Goal: Task Accomplishment & Management: Manage account settings

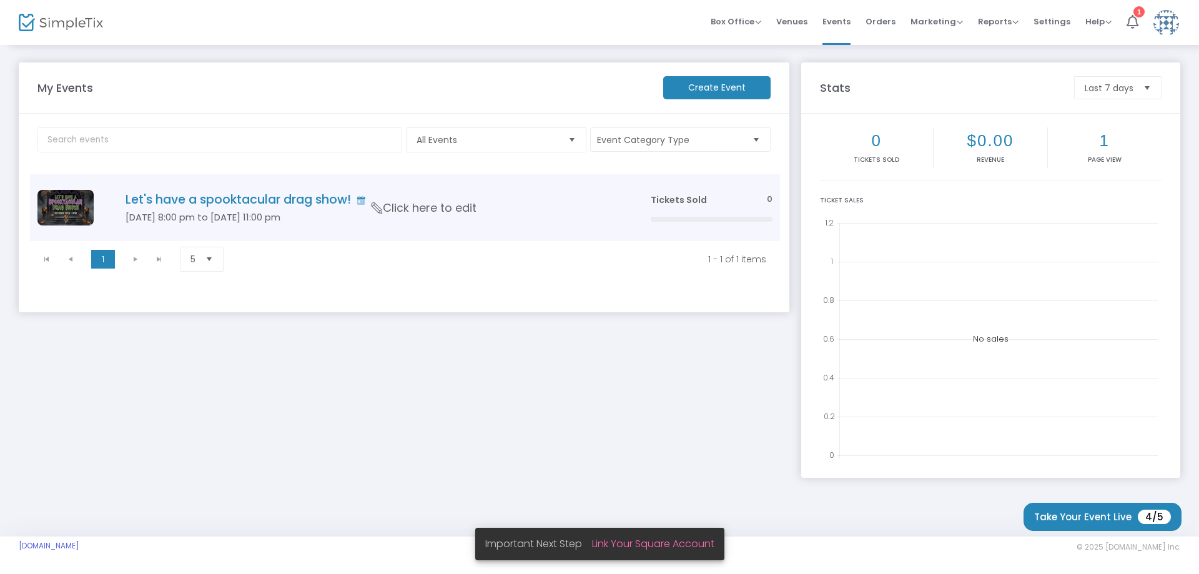
click at [438, 203] on span "Click here to edit" at bounding box center [424, 208] width 105 height 16
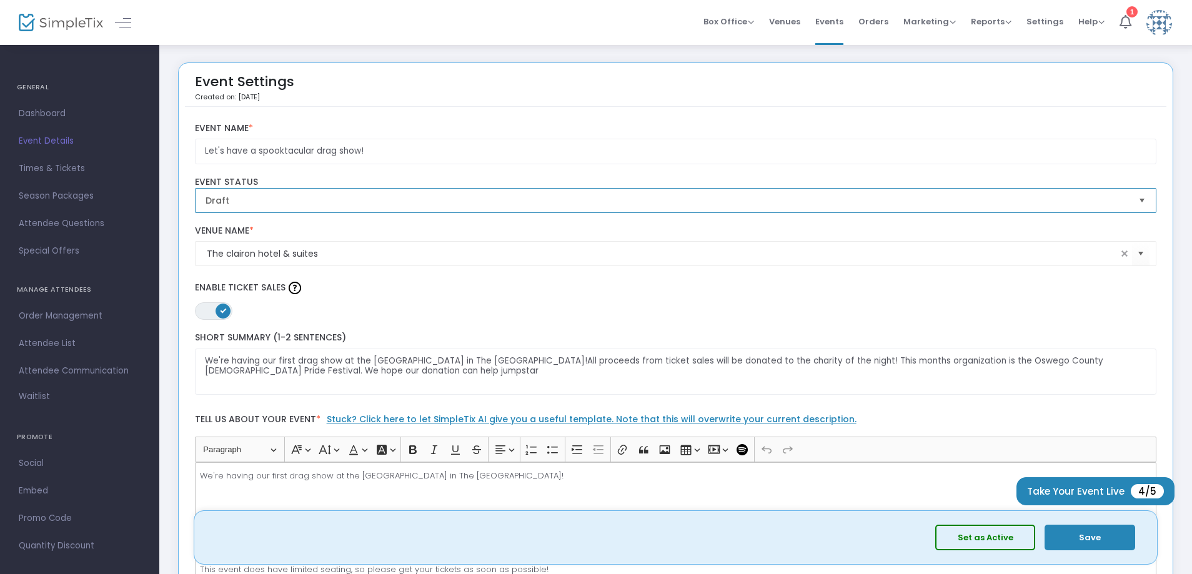
click at [271, 194] on span "Draft" at bounding box center [666, 200] width 923 height 12
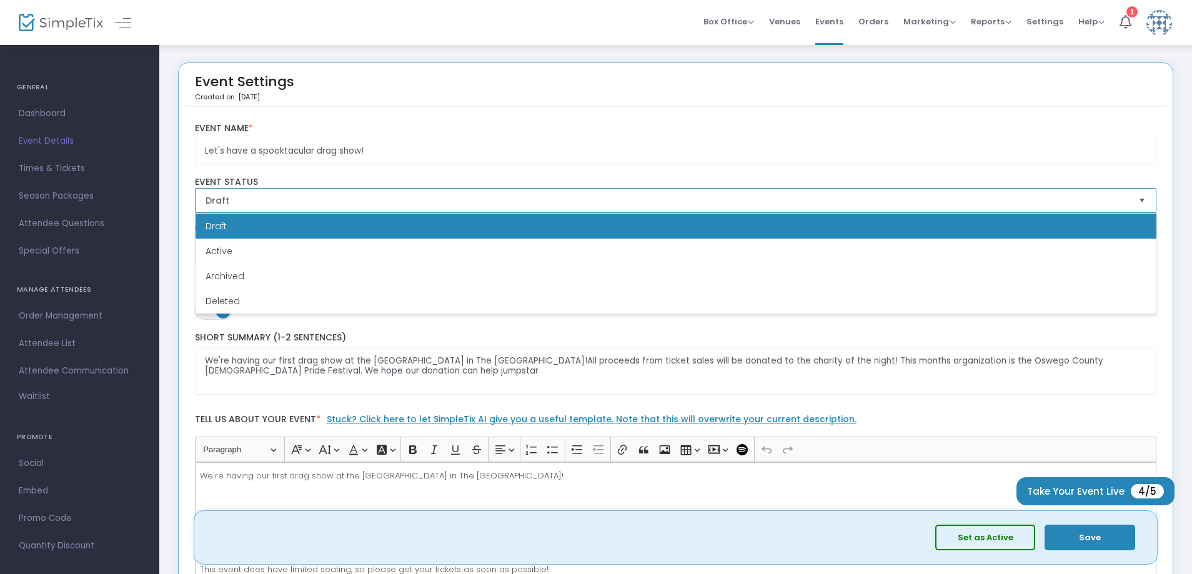
click at [268, 225] on li "Draft" at bounding box center [675, 226] width 961 height 25
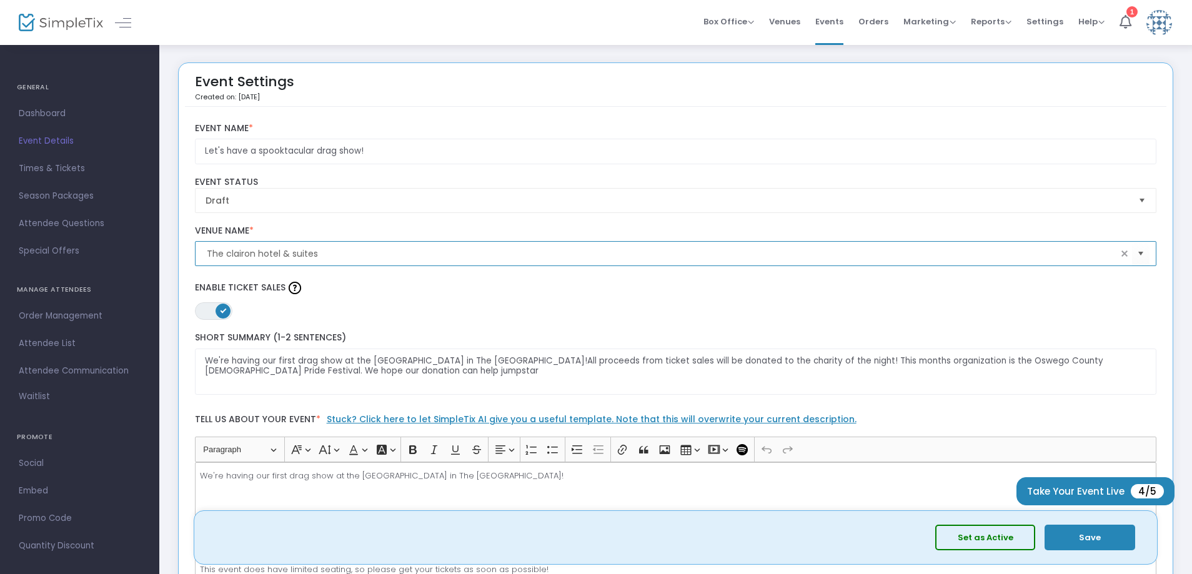
click at [229, 254] on input "The clairon hotel & suites" at bounding box center [662, 253] width 911 height 13
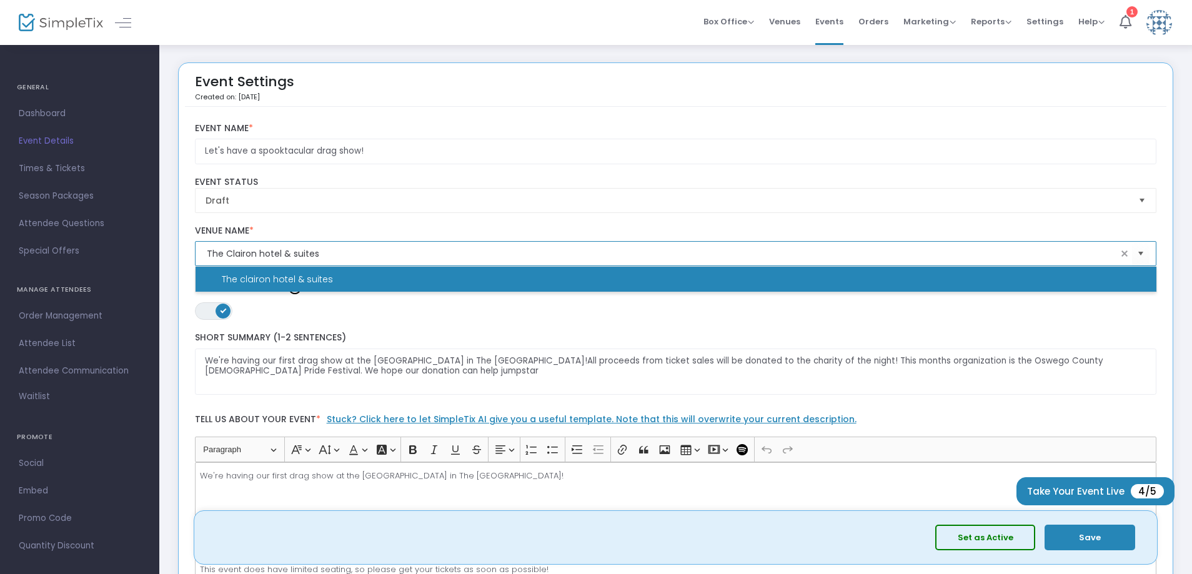
type input "The clairon hotel & suites"
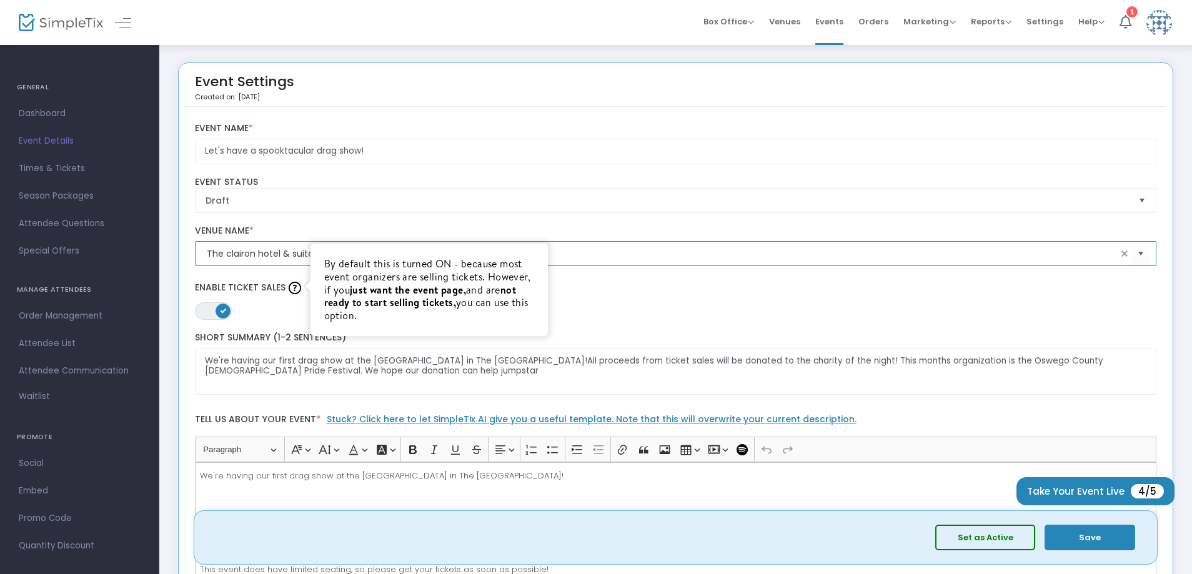
scroll to position [62, 0]
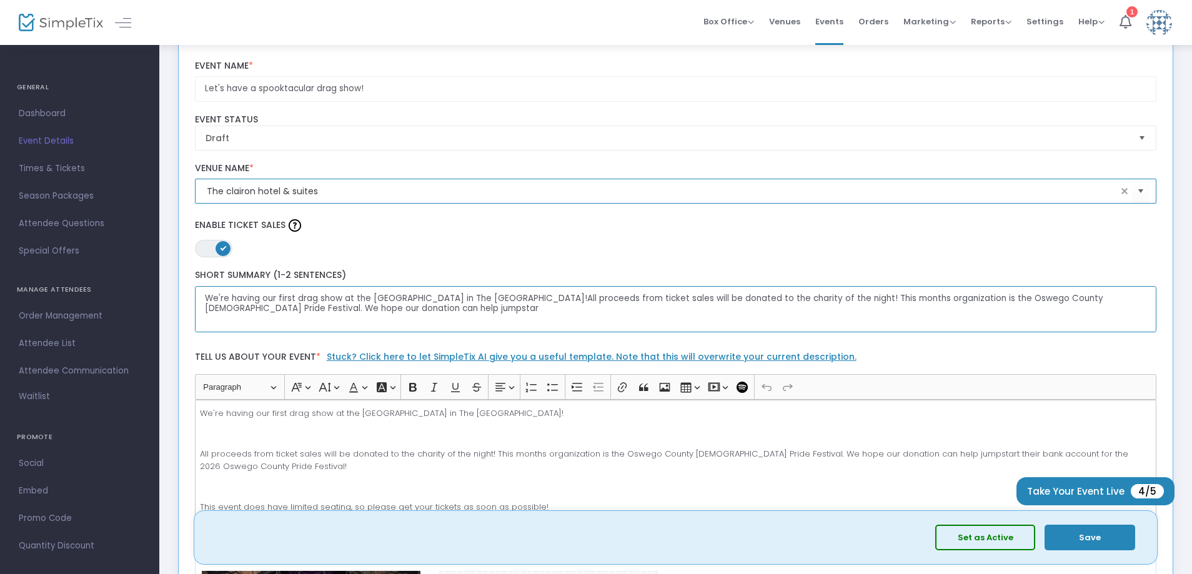
click at [490, 299] on textarea "We're having our first drag show at the [GEOGRAPHIC_DATA] in The [GEOGRAPHIC_DA…" at bounding box center [676, 309] width 962 height 47
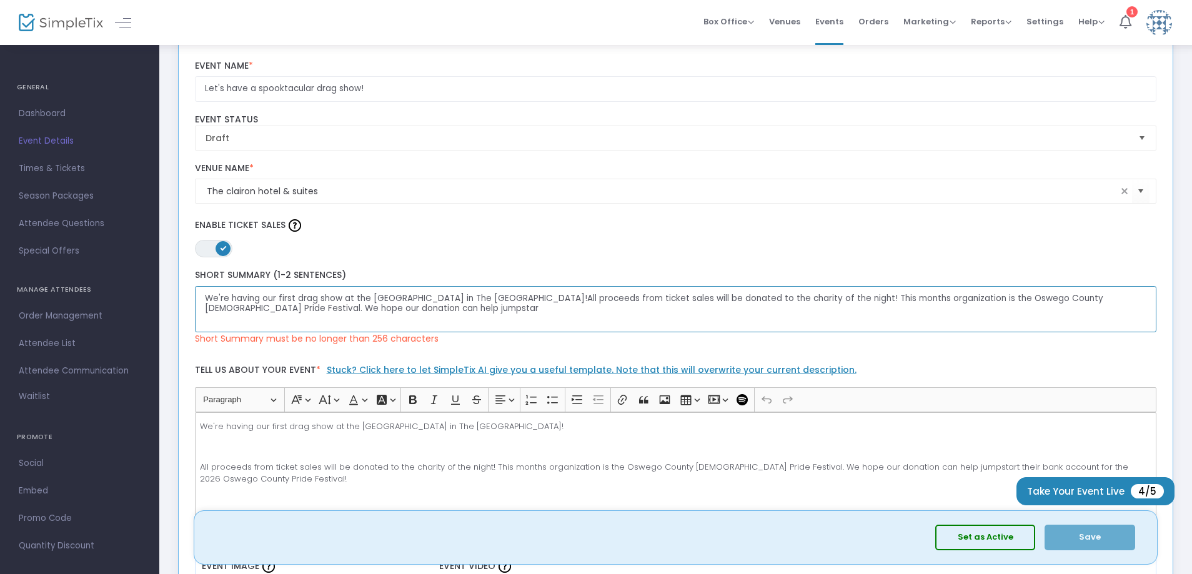
click at [508, 302] on textarea "We're having our first drag show at the [GEOGRAPHIC_DATA] in The [GEOGRAPHIC_DA…" at bounding box center [676, 309] width 962 height 47
click at [559, 300] on textarea "We're having our first drag show at the [GEOGRAPHIC_DATA] in The [GEOGRAPHIC_DA…" at bounding box center [676, 309] width 962 height 47
click at [387, 298] on textarea "We're having our first drag show at the [GEOGRAPHIC_DATA] in The [GEOGRAPHIC_DA…" at bounding box center [676, 309] width 962 height 47
click at [432, 310] on textarea "We're having our first drag show at the [GEOGRAPHIC_DATA] in The [GEOGRAPHIC_DA…" at bounding box center [676, 309] width 962 height 47
click at [864, 301] on textarea "We're having our first drag show at the [GEOGRAPHIC_DATA] in The [GEOGRAPHIC_DA…" at bounding box center [676, 309] width 962 height 47
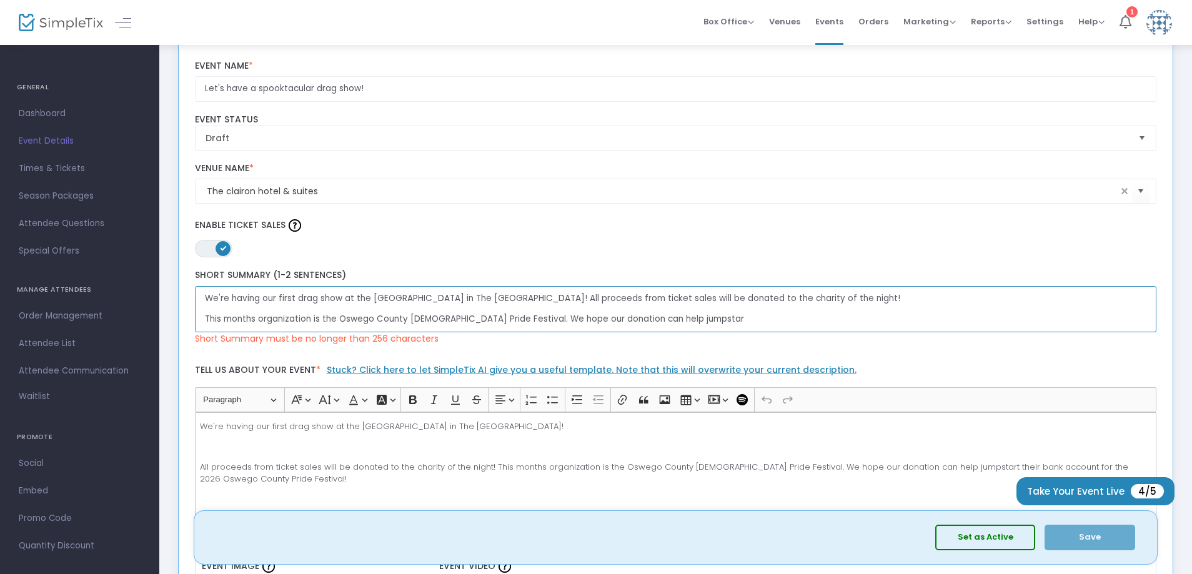
click at [649, 318] on textarea "We're having our first drag show at the [GEOGRAPHIC_DATA] in The [GEOGRAPHIC_DA…" at bounding box center [676, 309] width 962 height 47
click at [665, 319] on textarea "We're having our first drag show at the [GEOGRAPHIC_DATA] in The [GEOGRAPHIC_DA…" at bounding box center [676, 309] width 962 height 47
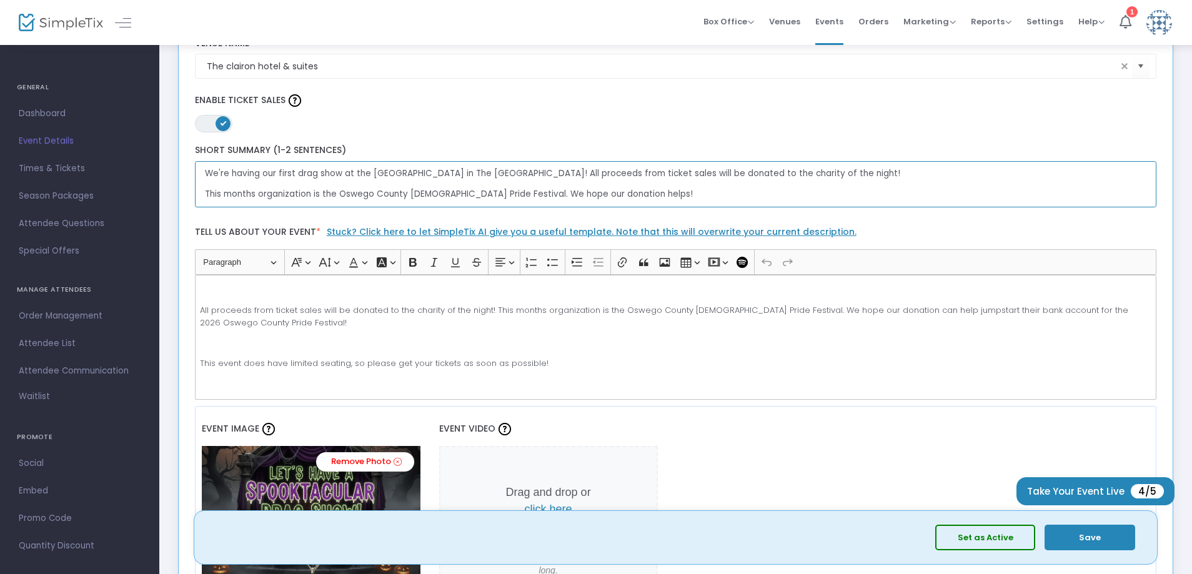
scroll to position [37, 0]
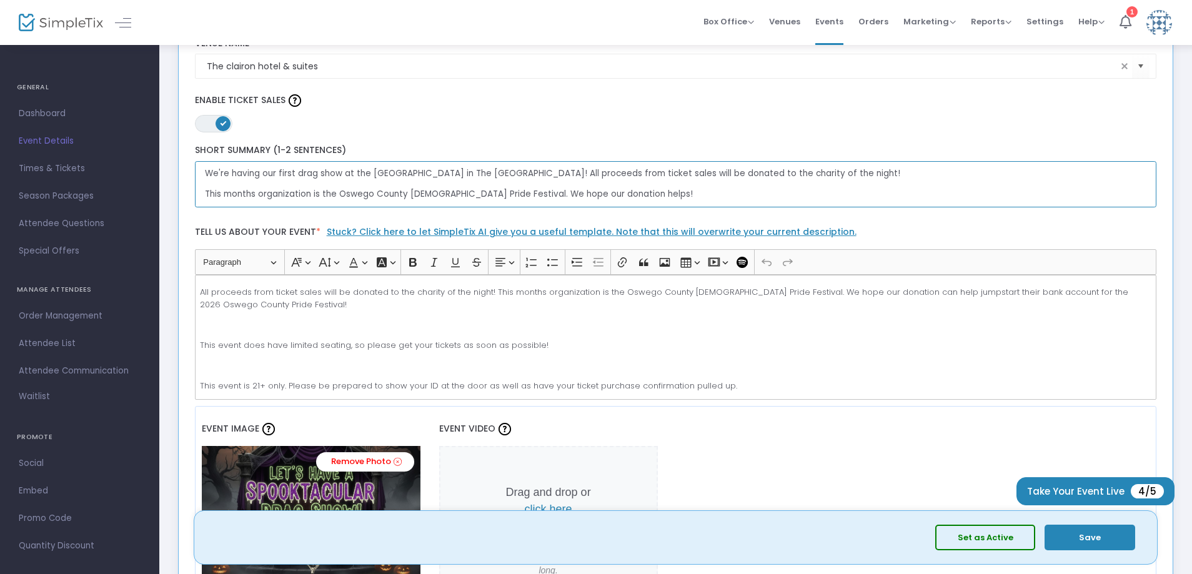
type textarea "We're having our first drag show at the [GEOGRAPHIC_DATA] in The [GEOGRAPHIC_DA…"
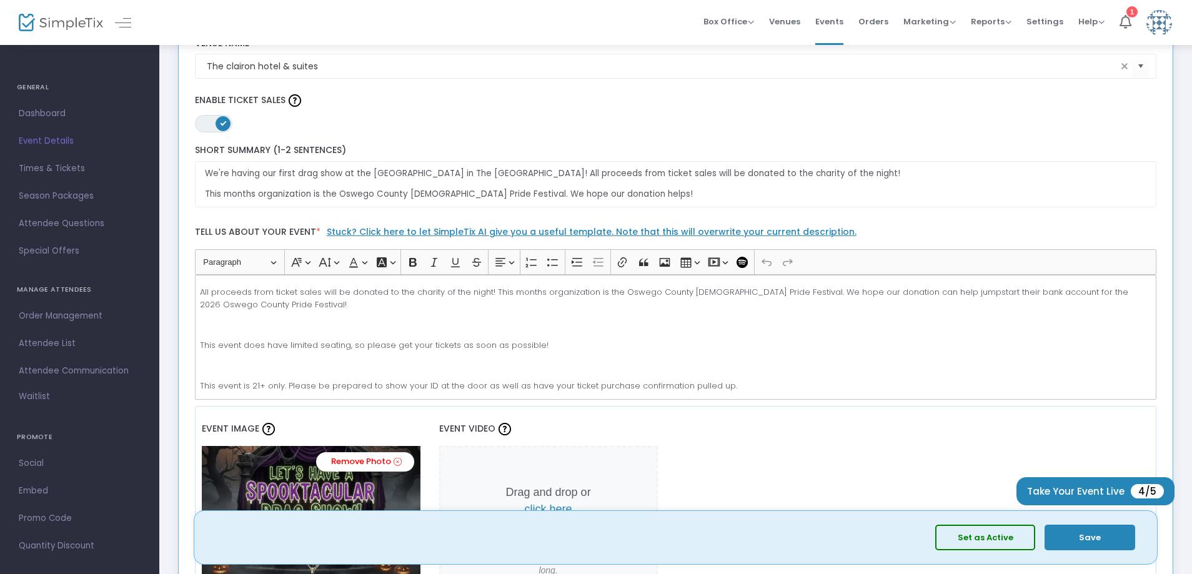
click at [246, 339] on p "This event does have limited seating, so please get your tickets as soon as pos…" at bounding box center [675, 345] width 951 height 12
click at [250, 328] on p "Rich Text Editor, main" at bounding box center [675, 325] width 951 height 12
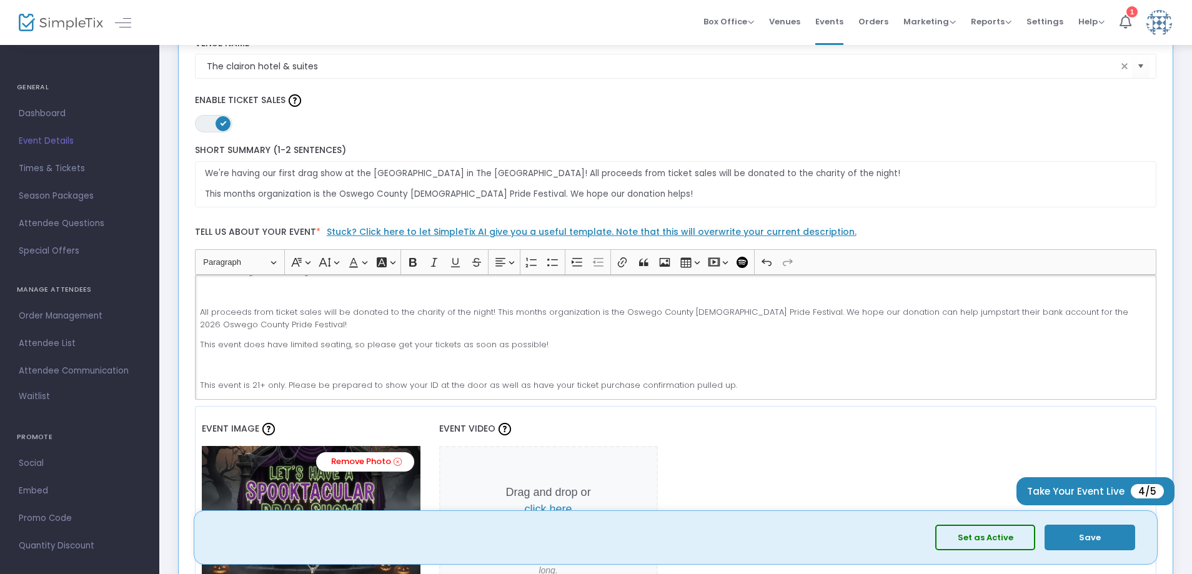
scroll to position [17, 0]
click at [277, 368] on p "Rich Text Editor, main" at bounding box center [675, 365] width 951 height 12
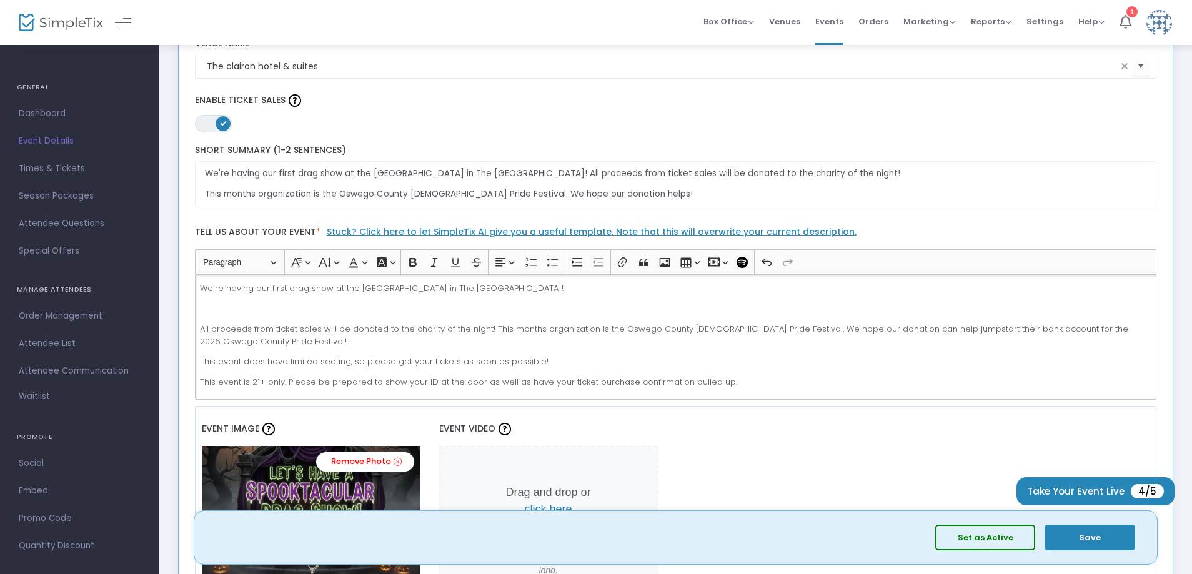
scroll to position [0, 0]
click at [286, 310] on p "Rich Text Editor, main" at bounding box center [675, 309] width 951 height 12
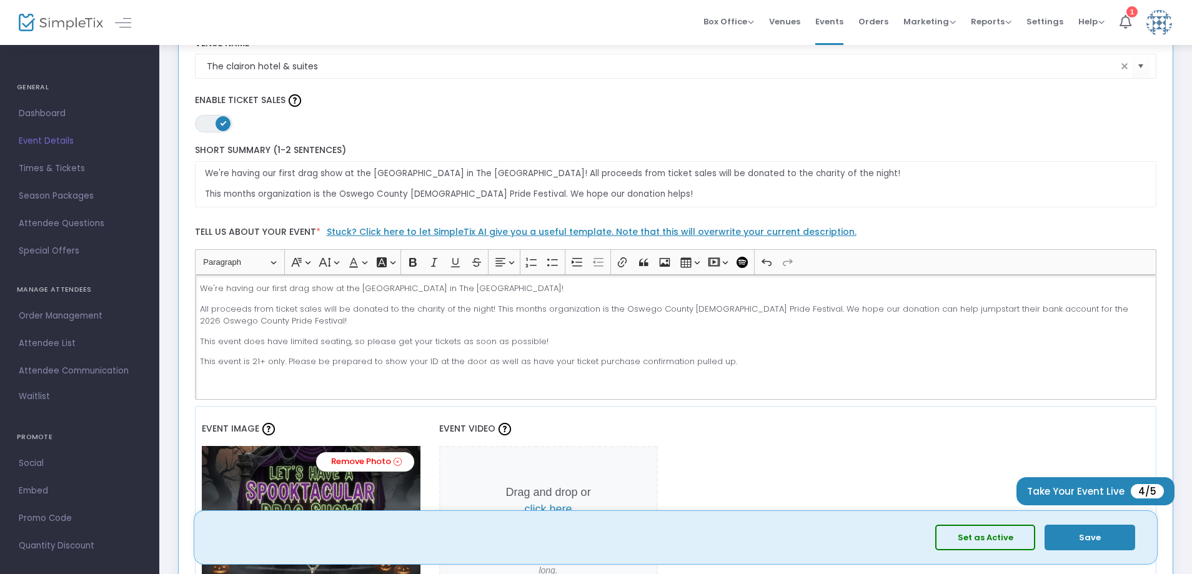
click at [373, 290] on p "We're having our first drag show at the [GEOGRAPHIC_DATA] in The [GEOGRAPHIC_DA…" at bounding box center [675, 288] width 951 height 12
click at [374, 289] on p "We're having our first drag show at the [GEOGRAPHIC_DATA] in The [GEOGRAPHIC_DA…" at bounding box center [675, 288] width 951 height 12
click at [473, 284] on p "We're having our first drag show at the [GEOGRAPHIC_DATA] in The [GEOGRAPHIC_DA…" at bounding box center [675, 288] width 951 height 12
drag, startPoint x: 492, startPoint y: 290, endPoint x: 484, endPoint y: 288, distance: 8.5
click at [484, 288] on p "We're having our first drag show at the [GEOGRAPHIC_DATA] in The [GEOGRAPHIC_DA…" at bounding box center [675, 288] width 951 height 12
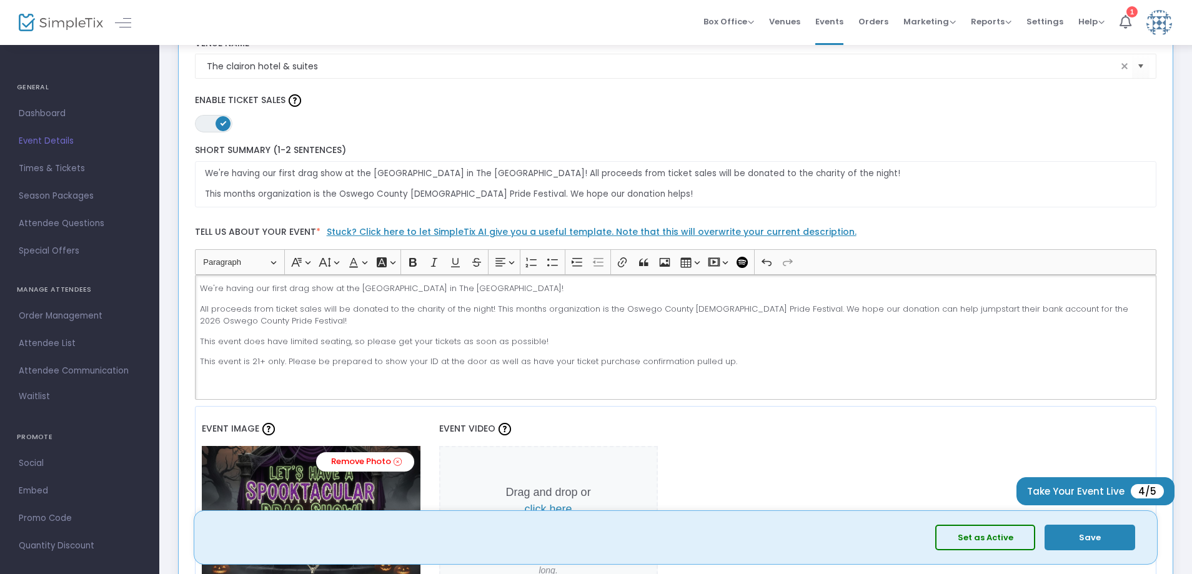
click at [563, 342] on p "This event does have limited seating, so please get your tickets as soon as pos…" at bounding box center [675, 341] width 951 height 12
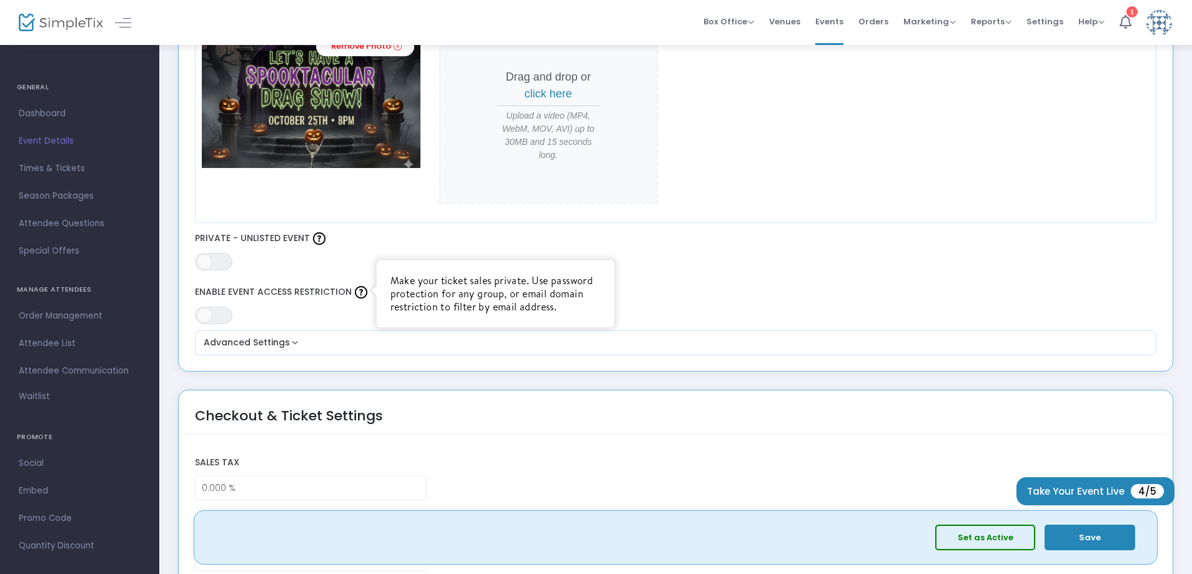
scroll to position [625, 0]
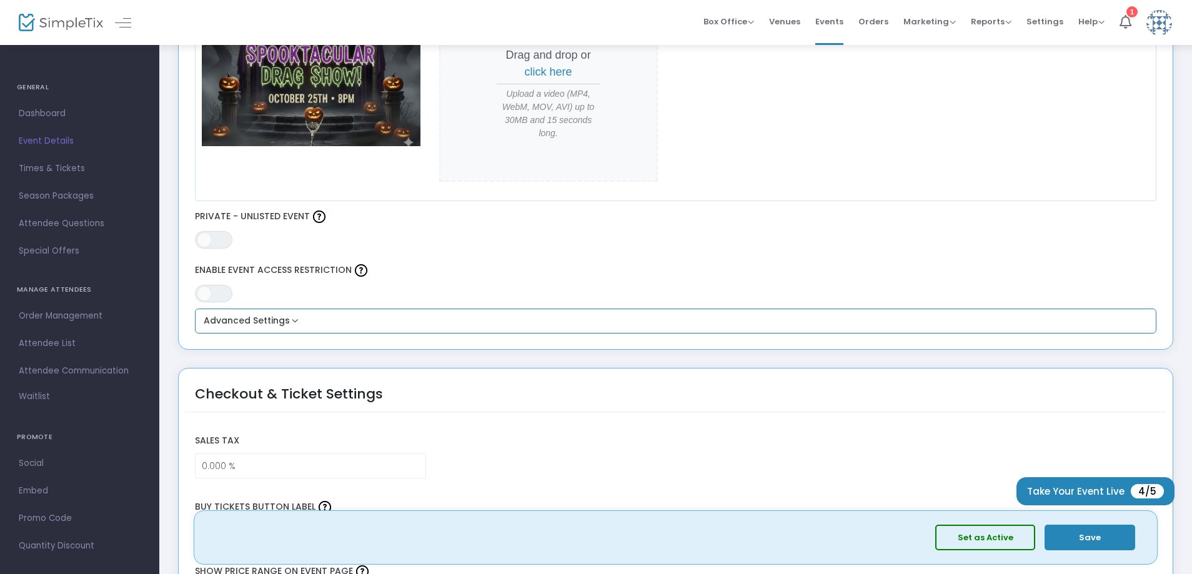
click at [293, 317] on button "Advanced Settings" at bounding box center [676, 321] width 952 height 15
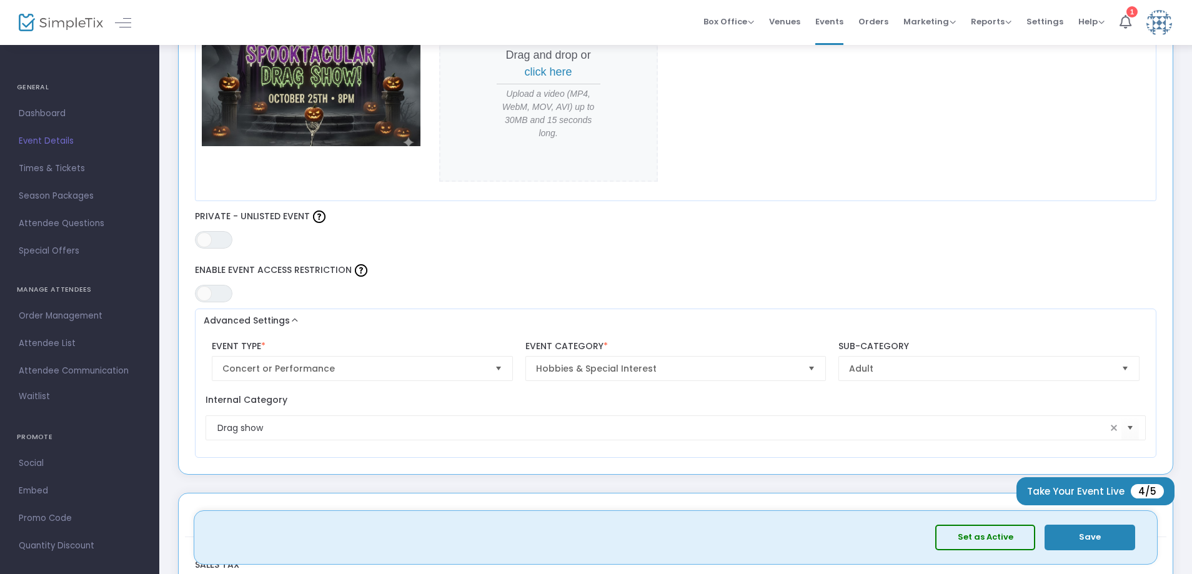
click at [468, 255] on div "ON OFF Enable Event Access Restriction" at bounding box center [676, 282] width 974 height 54
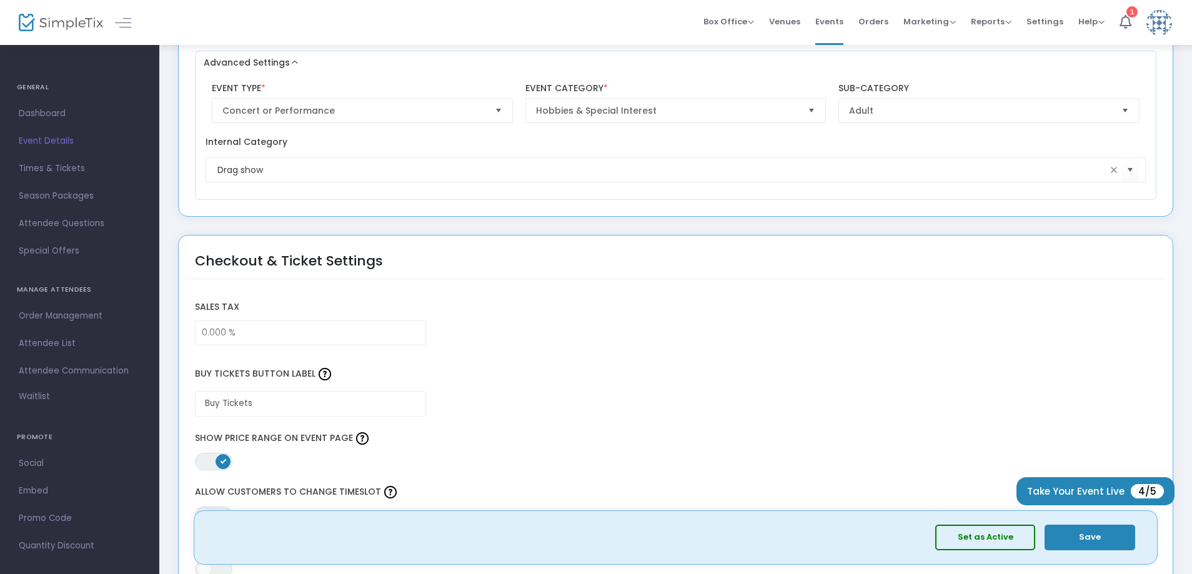
scroll to position [937, 0]
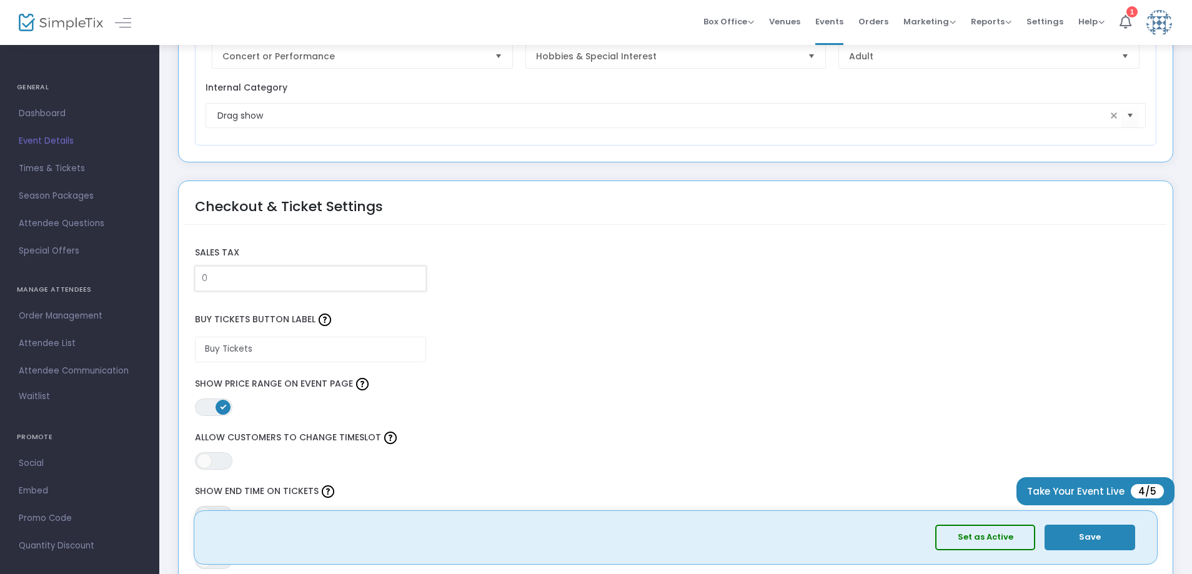
click at [247, 282] on input "0" at bounding box center [310, 279] width 230 height 24
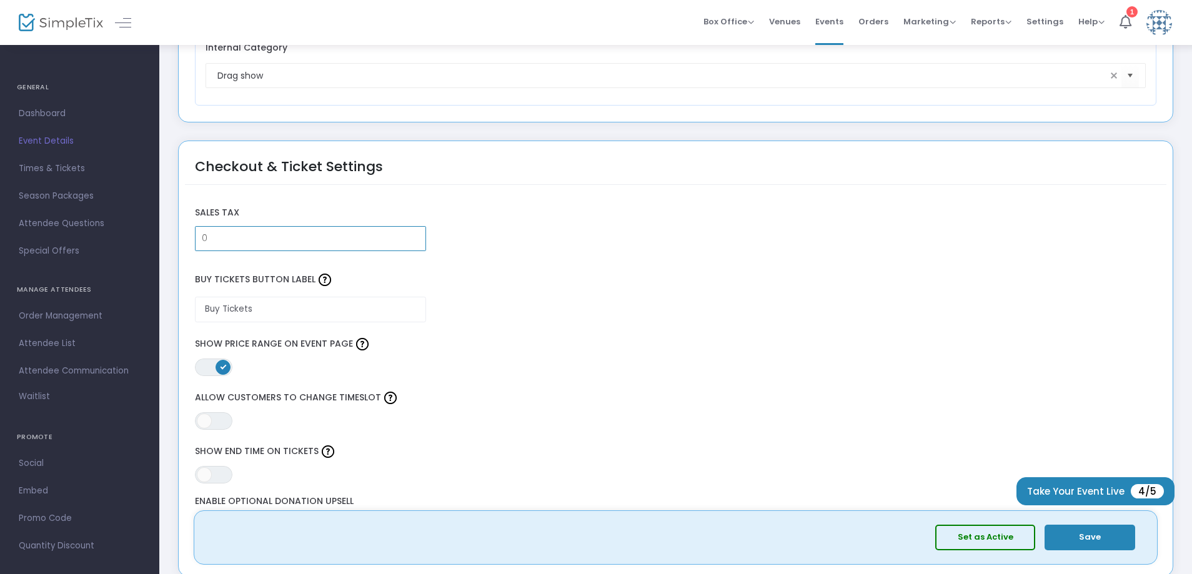
scroll to position [999, 0]
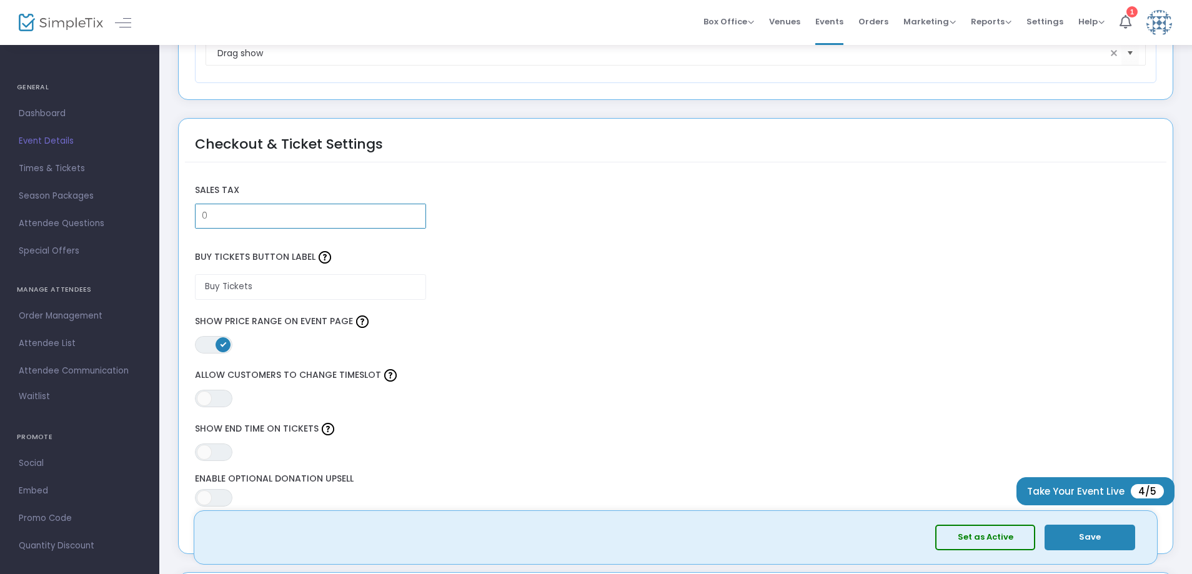
type input "0.000 %"
click at [229, 346] on span at bounding box center [222, 344] width 15 height 15
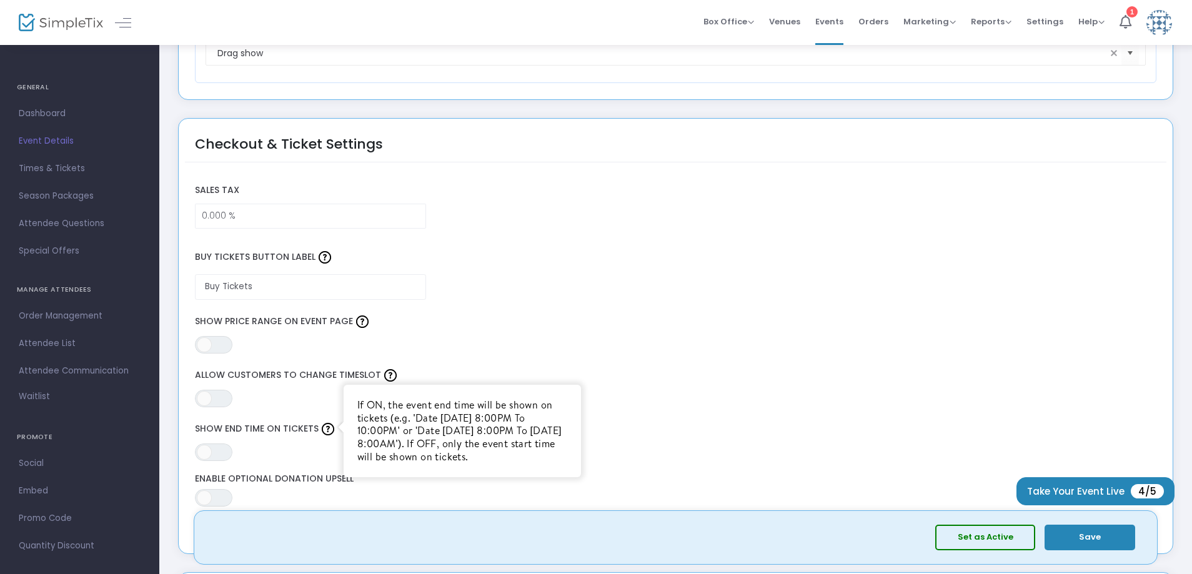
click at [322, 430] on img at bounding box center [328, 429] width 12 height 12
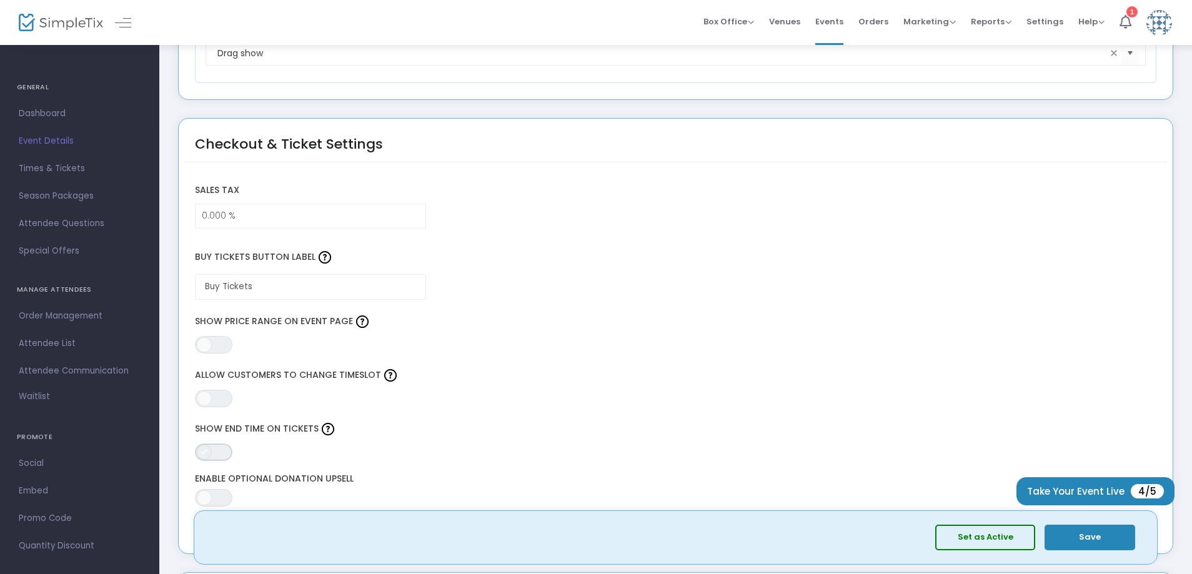
click at [225, 448] on span "ON OFF" at bounding box center [213, 451] width 37 height 17
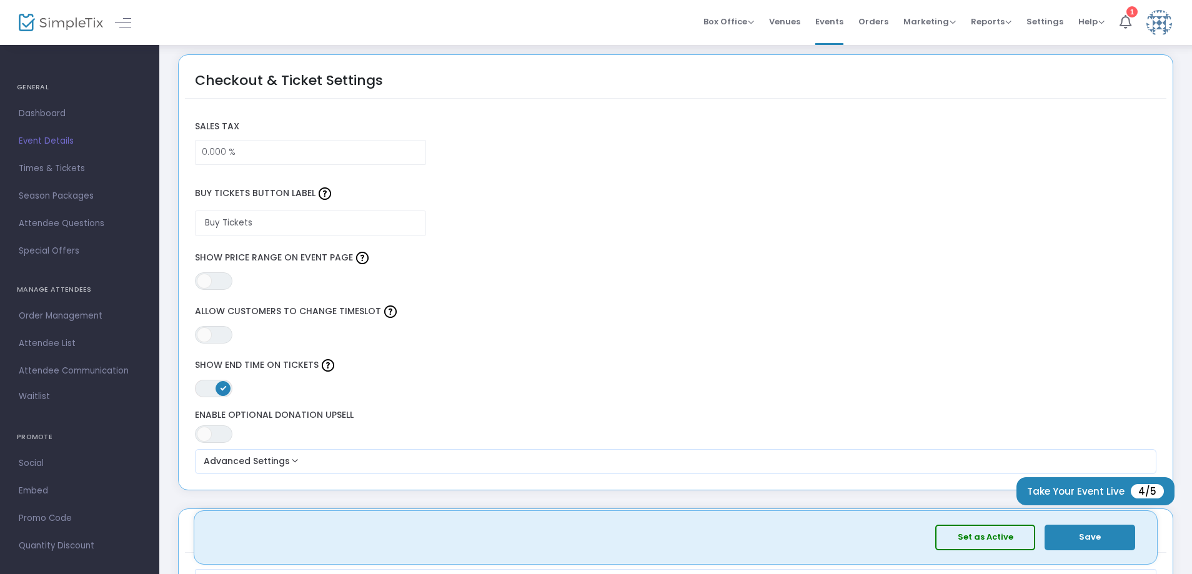
scroll to position [1124, 0]
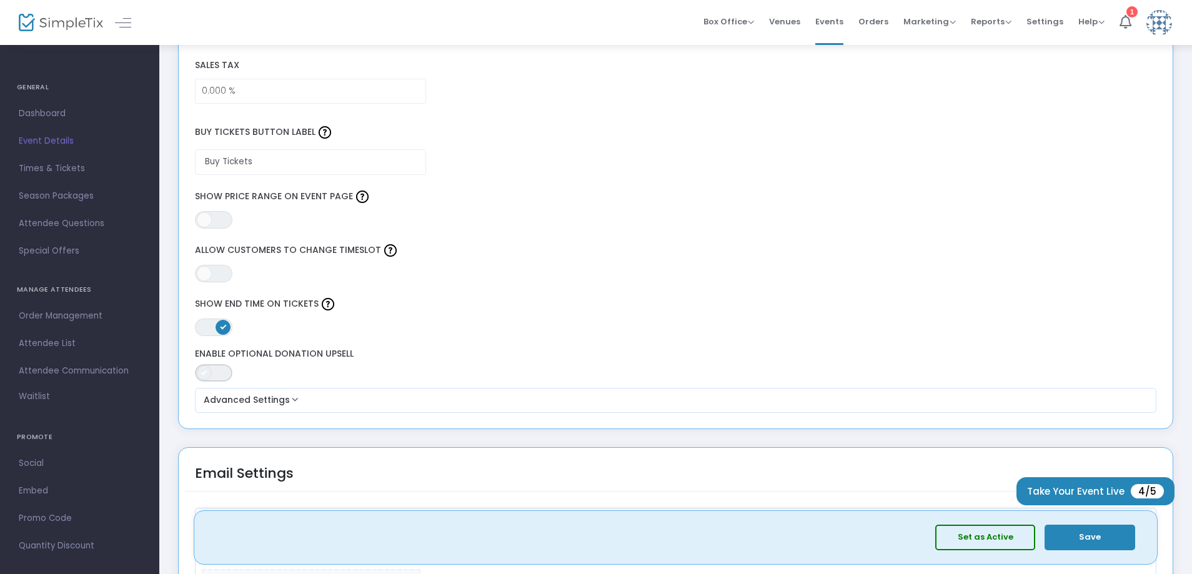
click at [212, 372] on kendo-switch "ON OFF" at bounding box center [213, 372] width 37 height 17
click at [276, 410] on div "Advanced Settings ON OFF Show in App Box Office BCC order confirmations for thi…" at bounding box center [676, 400] width 962 height 25
click at [289, 401] on button "Advanced Settings" at bounding box center [676, 400] width 952 height 15
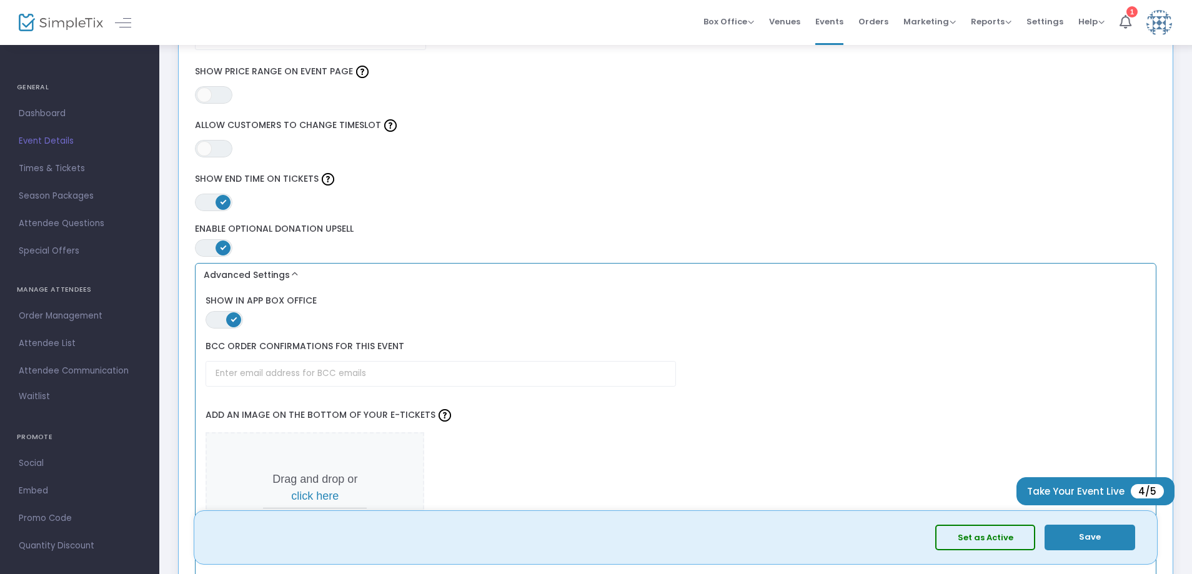
scroll to position [1311, 0]
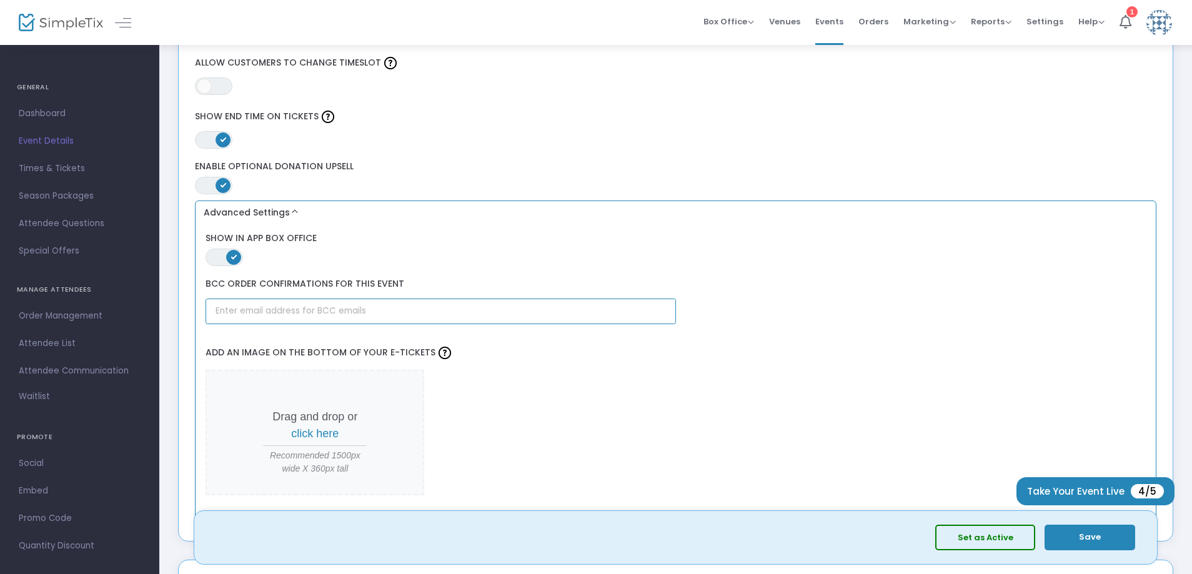
click at [358, 314] on input "text" at bounding box center [440, 312] width 470 height 26
click at [358, 315] on input "text" at bounding box center [440, 312] width 470 height 26
click at [392, 317] on input "text" at bounding box center [440, 312] width 470 height 26
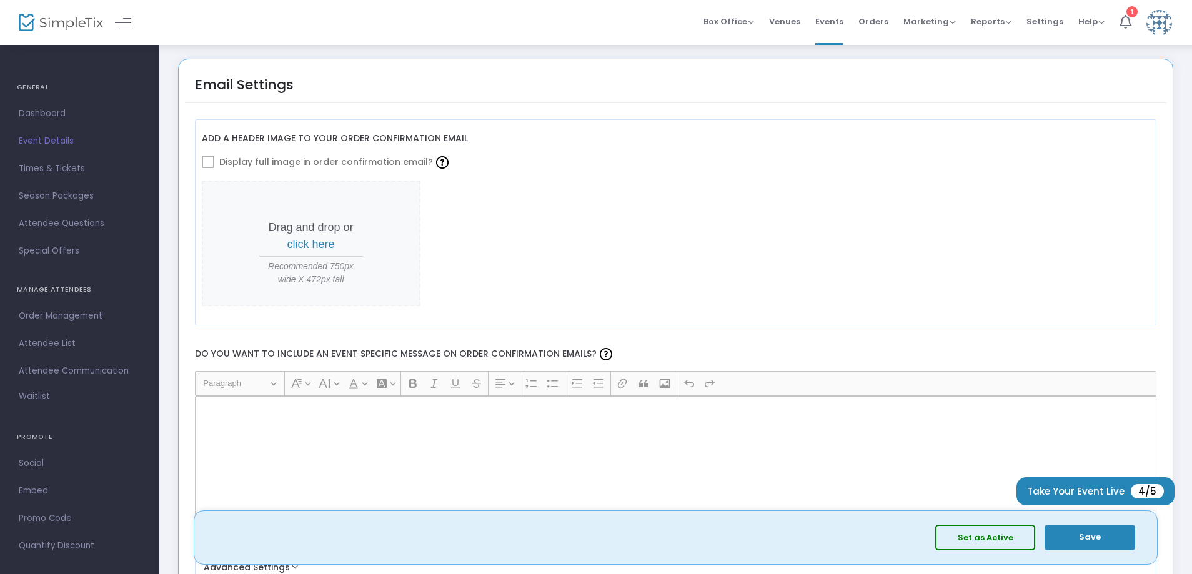
scroll to position [1936, 0]
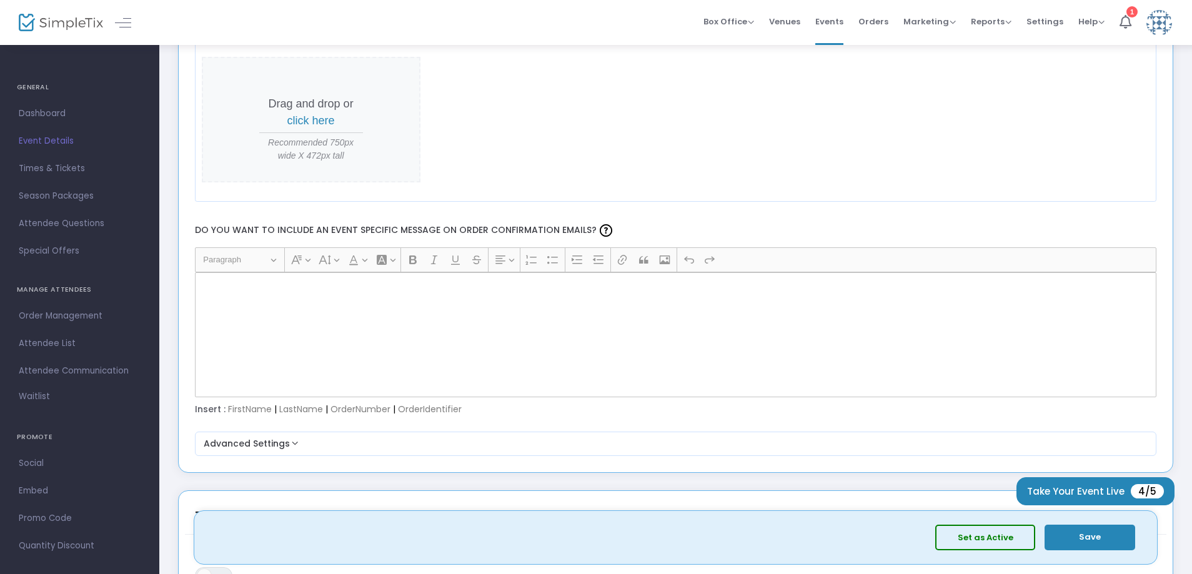
type input "[EMAIL_ADDRESS][DOMAIN_NAME]"
click at [568, 292] on p "Rich Text Editor, main" at bounding box center [675, 286] width 951 height 12
click at [550, 287] on p "Rich Text Editor, main" at bounding box center [675, 286] width 951 height 12
click at [232, 302] on div "Rich Text Editor, main" at bounding box center [676, 334] width 962 height 125
click at [221, 349] on div "Rich Text Editor, main" at bounding box center [676, 334] width 962 height 125
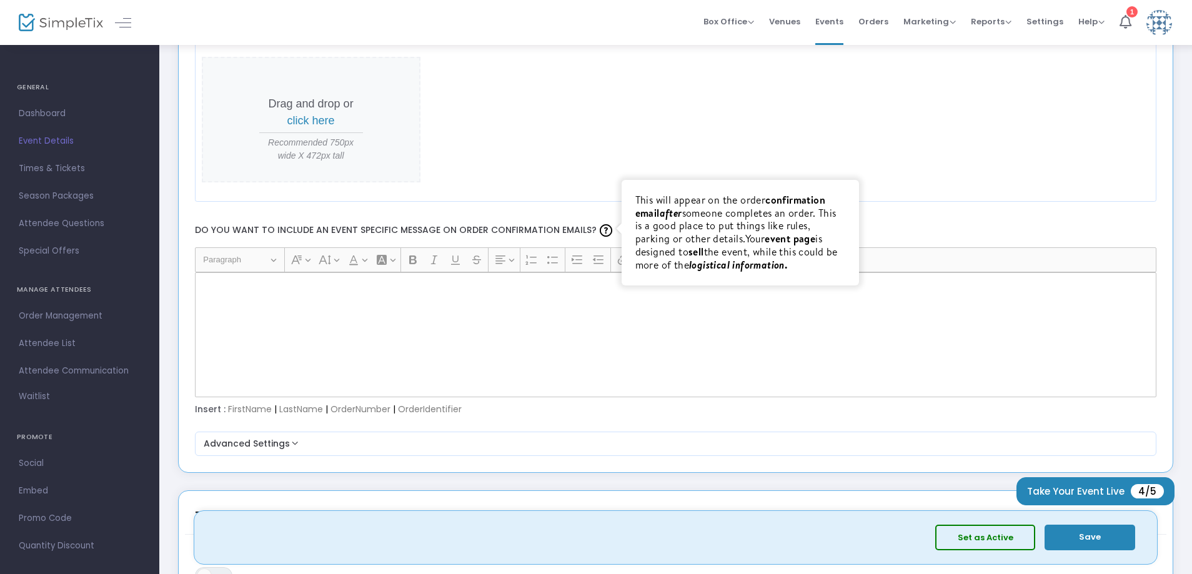
click at [600, 231] on img at bounding box center [606, 230] width 12 height 12
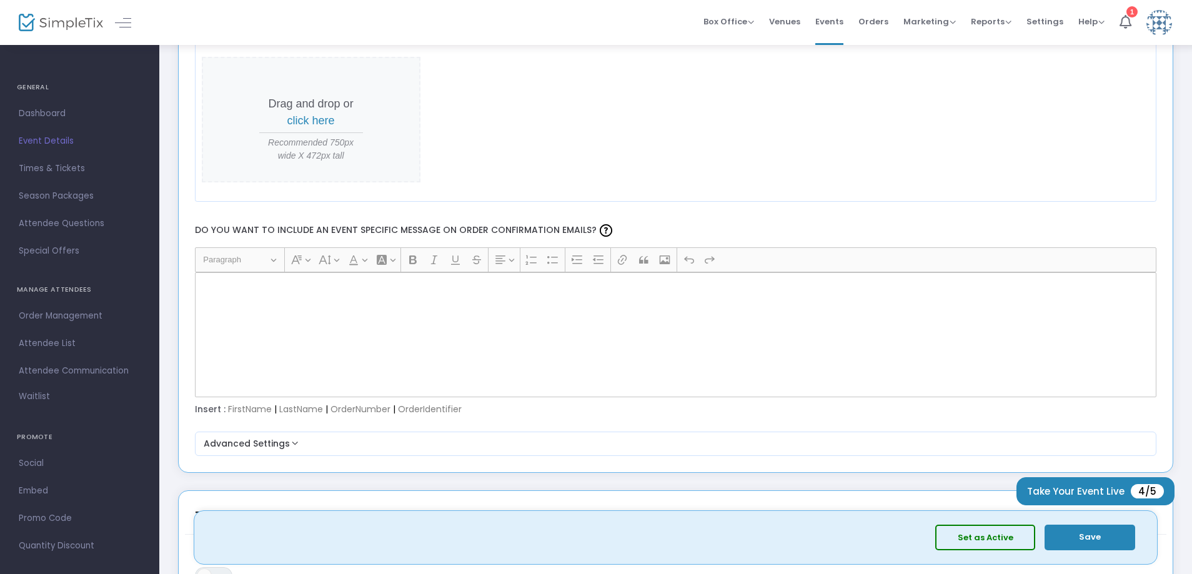
click at [376, 317] on div "Rich Text Editor, main" at bounding box center [676, 334] width 962 height 125
click at [266, 447] on button "Advanced Settings" at bounding box center [676, 444] width 952 height 15
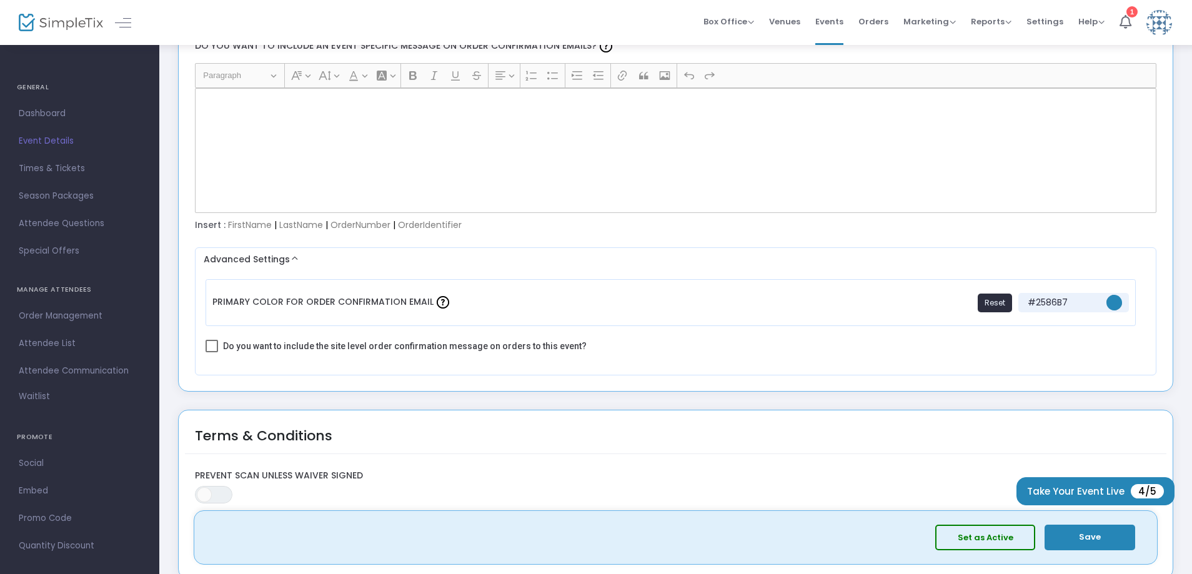
scroll to position [2123, 0]
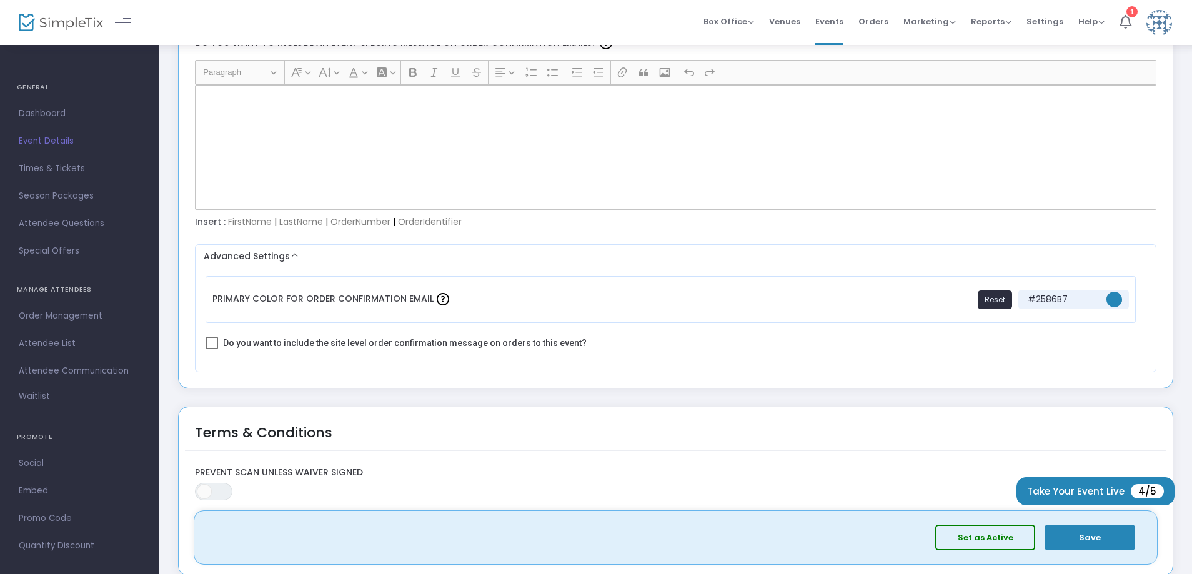
click at [272, 186] on div "Rich Text Editor, main" at bounding box center [676, 147] width 962 height 125
click at [261, 221] on div "Insert : FirstName | LastName | OrderNumber | OrderIdentifier" at bounding box center [676, 222] width 974 height 12
click at [253, 106] on div "Rich Text Editor, main" at bounding box center [676, 147] width 962 height 125
click at [254, 106] on div "Rich Text Editor, main" at bounding box center [676, 147] width 962 height 125
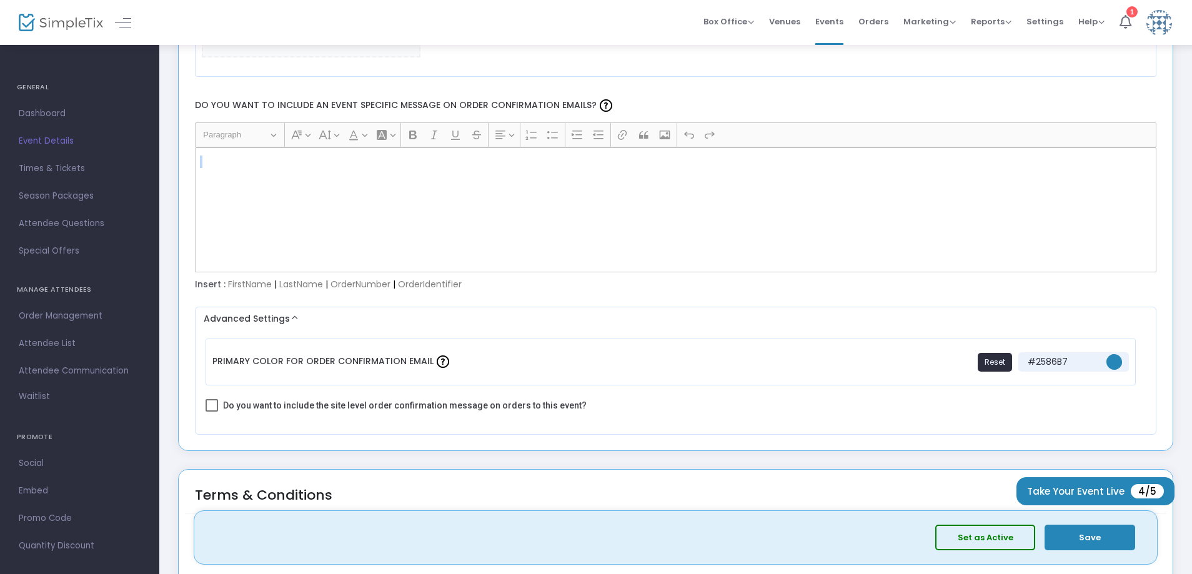
scroll to position [1811, 0]
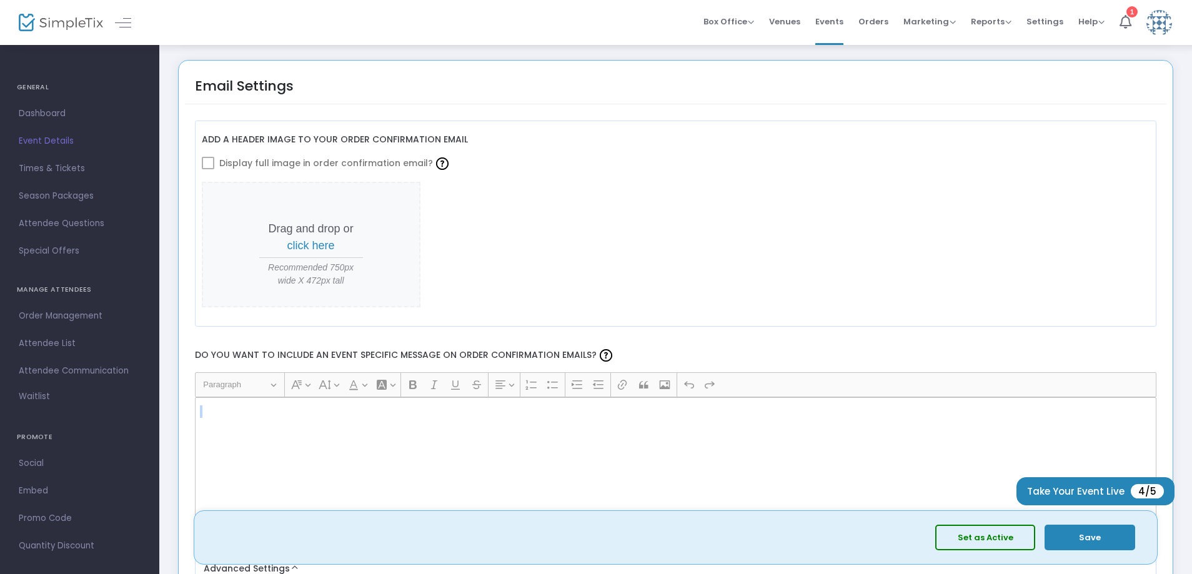
click at [246, 426] on div "Rich Text Editor, main" at bounding box center [676, 459] width 962 height 125
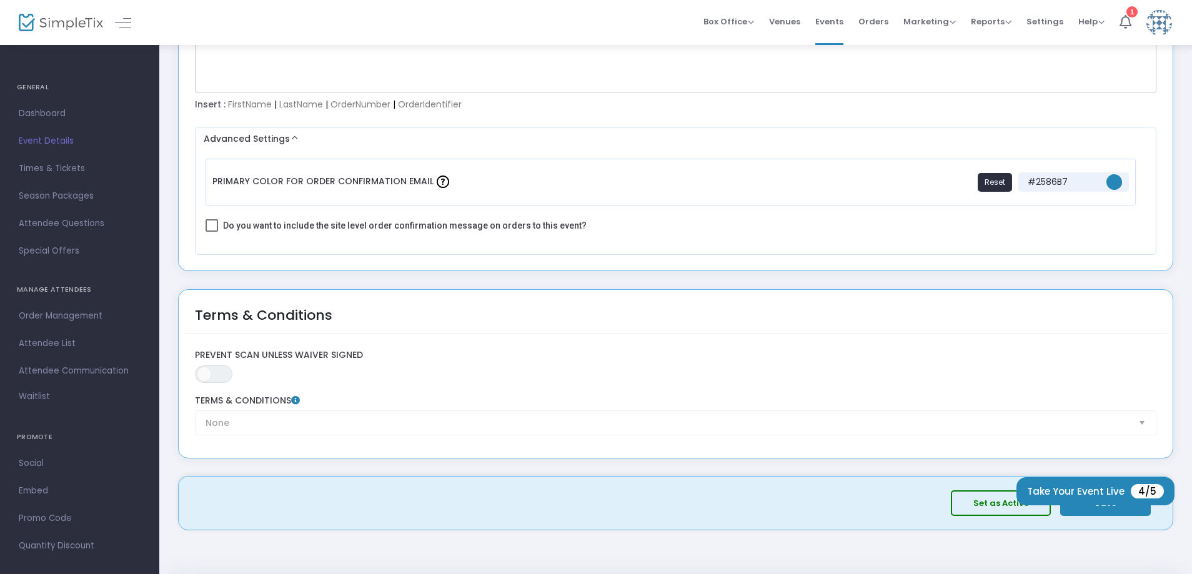
scroll to position [2303, 0]
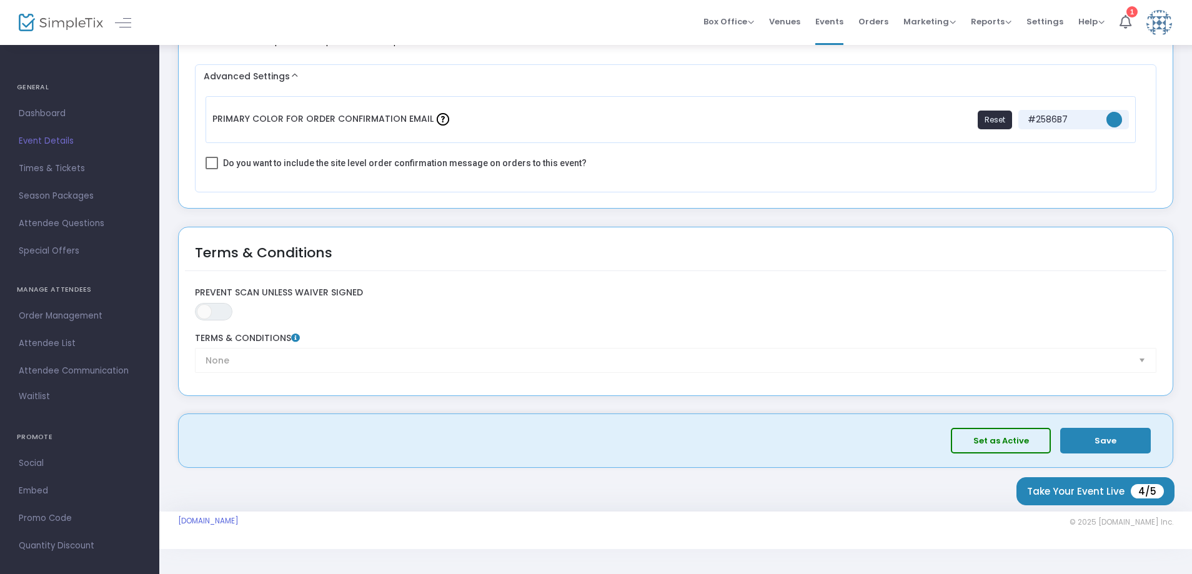
click at [1103, 439] on button "Save" at bounding box center [1105, 441] width 91 height 26
